Goal: Information Seeking & Learning: Learn about a topic

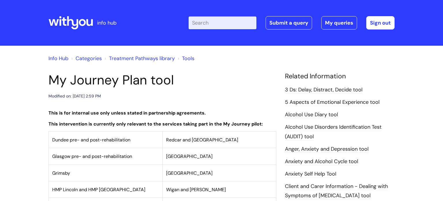
scroll to position [286, 0]
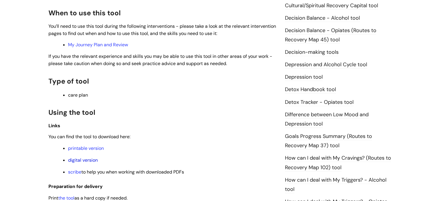
click at [84, 162] on link "digital version" at bounding box center [83, 160] width 30 height 6
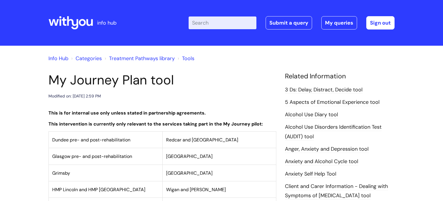
scroll to position [0, 0]
click at [226, 26] on input "Enter your search term here..." at bounding box center [223, 22] width 68 height 13
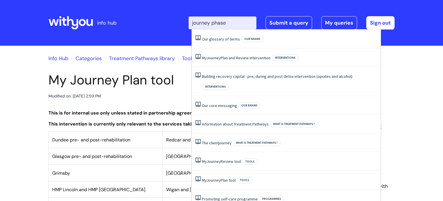
type input "journey phase"
click button "Search" at bounding box center [0, 0] width 0 height 0
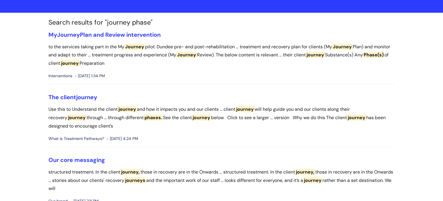
scroll to position [33, 0]
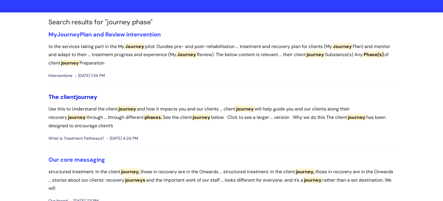
click at [83, 97] on span "journey" at bounding box center [86, 97] width 21 height 8
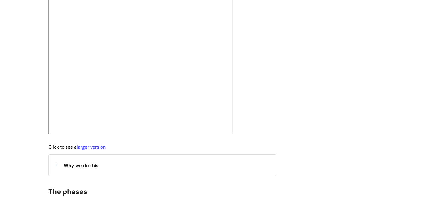
scroll to position [201, 0]
